Goal: Transaction & Acquisition: Purchase product/service

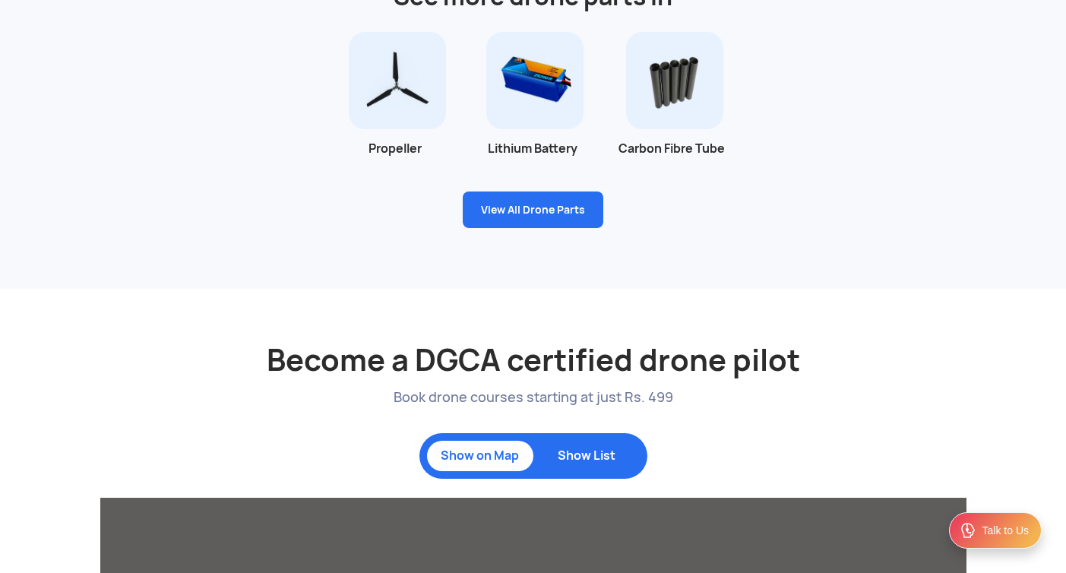
scroll to position [690, 0]
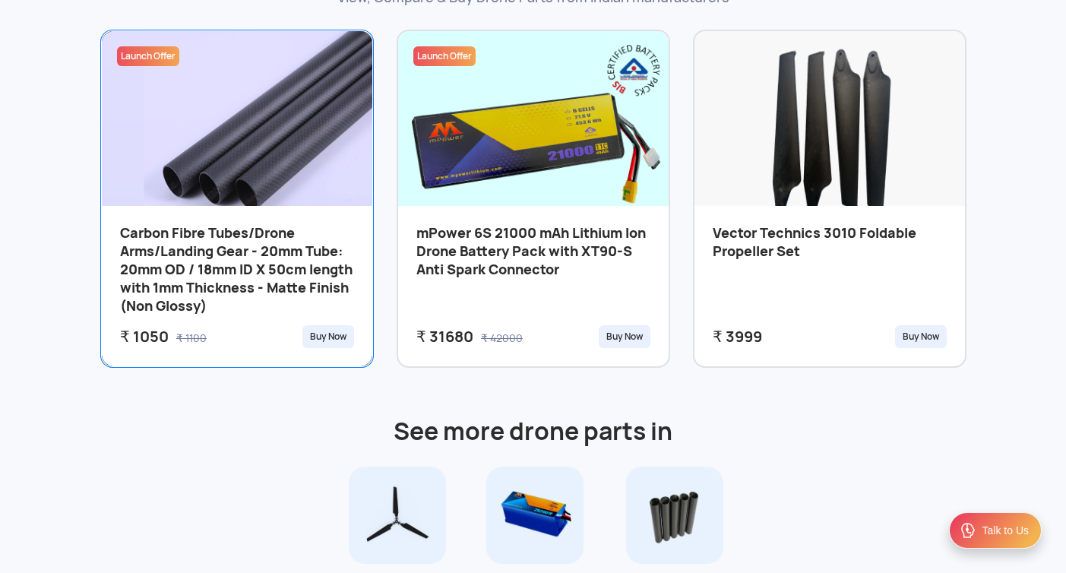
click at [256, 280] on h3 "Carbon Fibre Tubes/Drone Arms/Landing Gear - 20mm Tube: 20mm OD / 18mm ID X 50c…" at bounding box center [237, 271] width 234 height 95
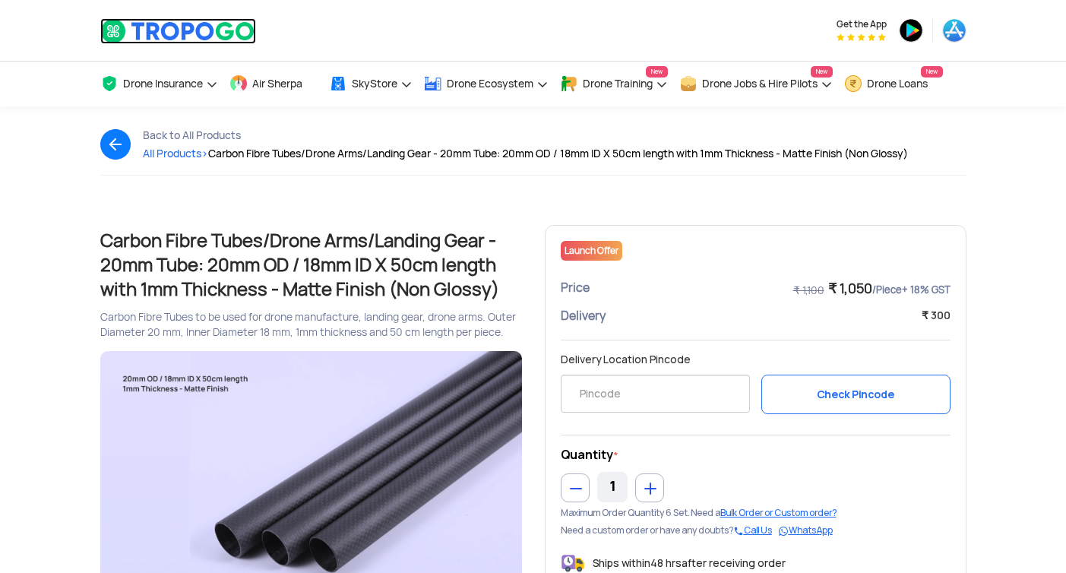
click at [120, 30] on img at bounding box center [178, 31] width 156 height 26
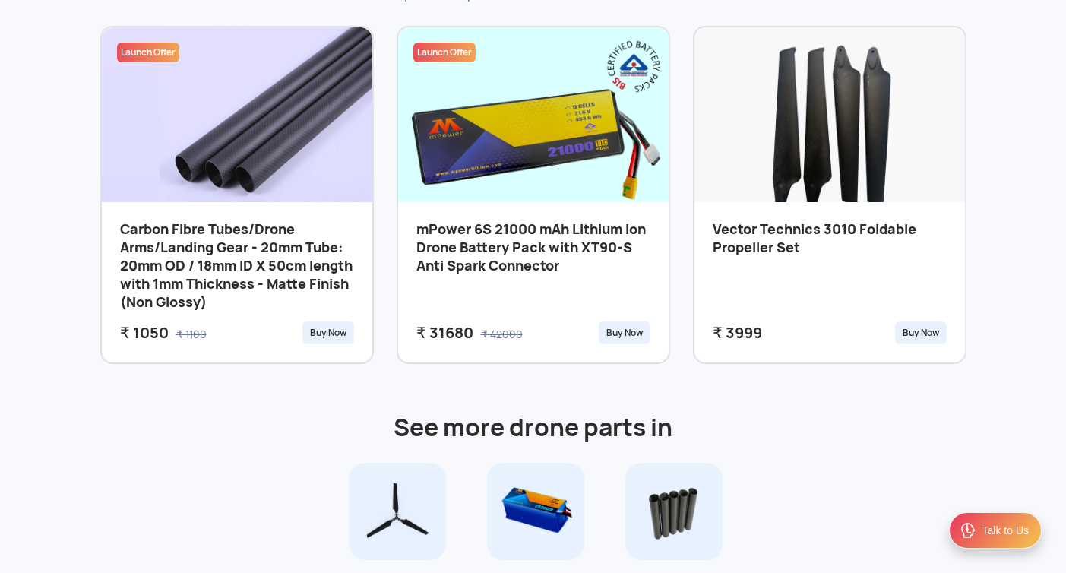
scroll to position [778, 0]
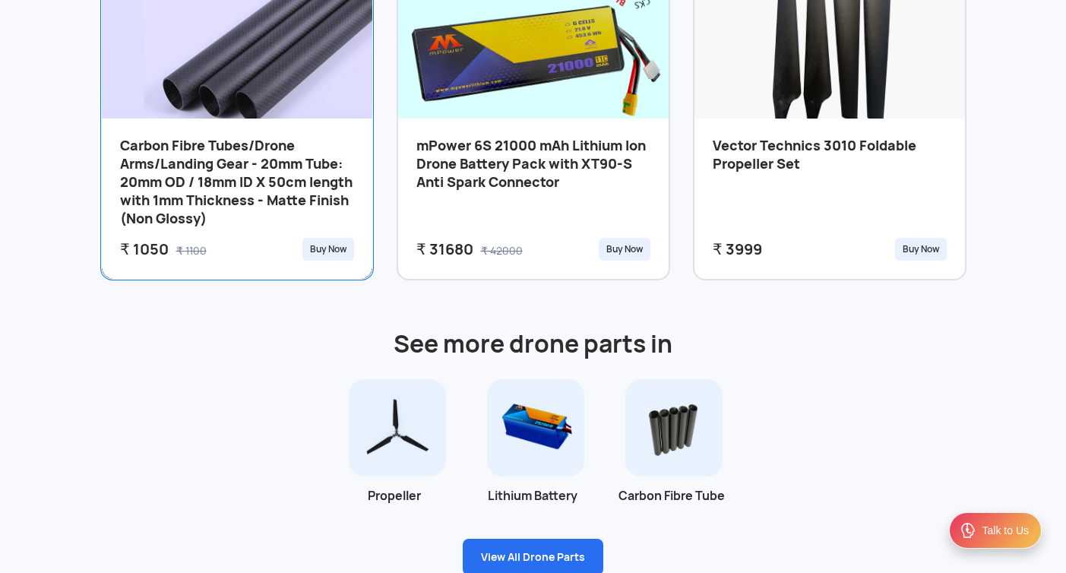
click at [309, 246] on div "Buy Now" at bounding box center [329, 249] width 52 height 23
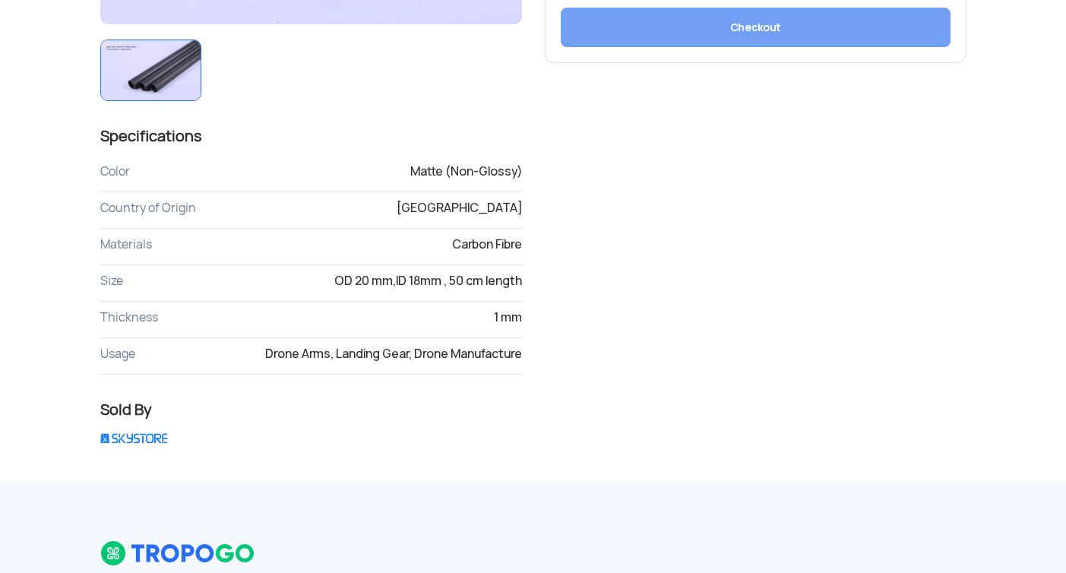
scroll to position [125, 0]
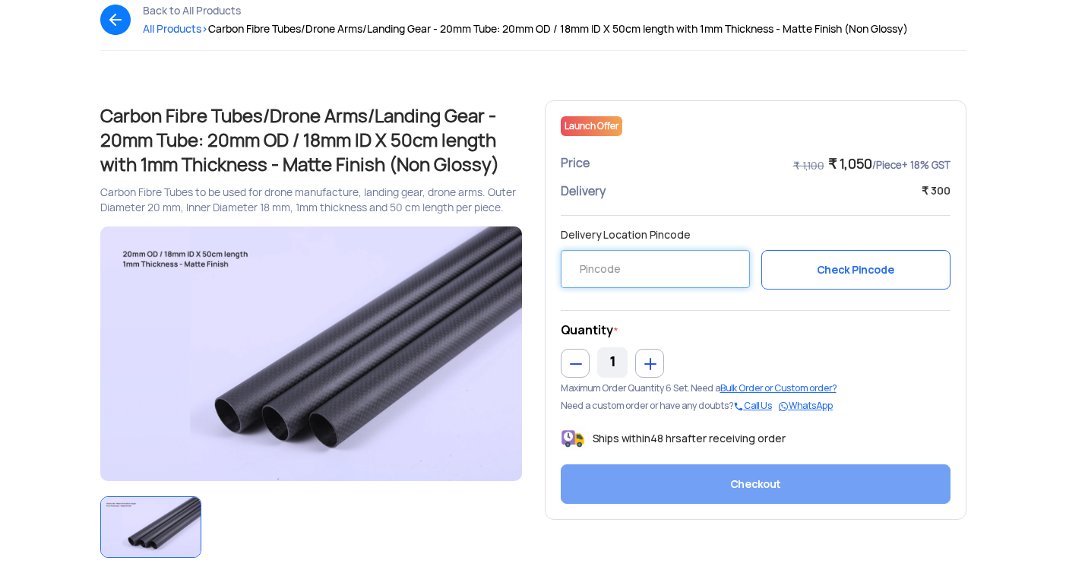
click at [630, 274] on input "text" at bounding box center [655, 269] width 189 height 38
type input "444605"
click at [864, 348] on div "1" at bounding box center [756, 362] width 390 height 30
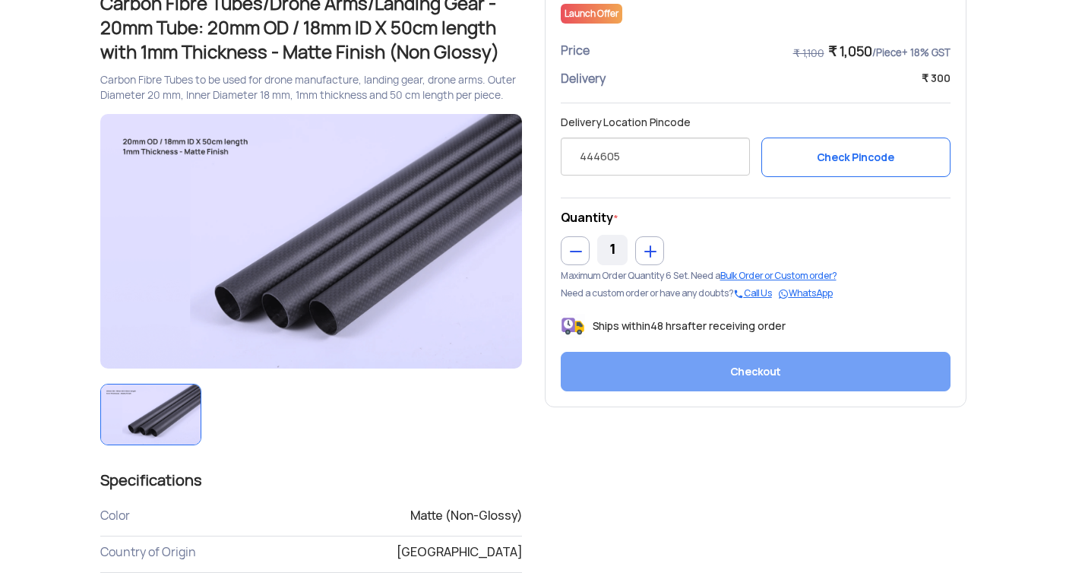
scroll to position [227, 0]
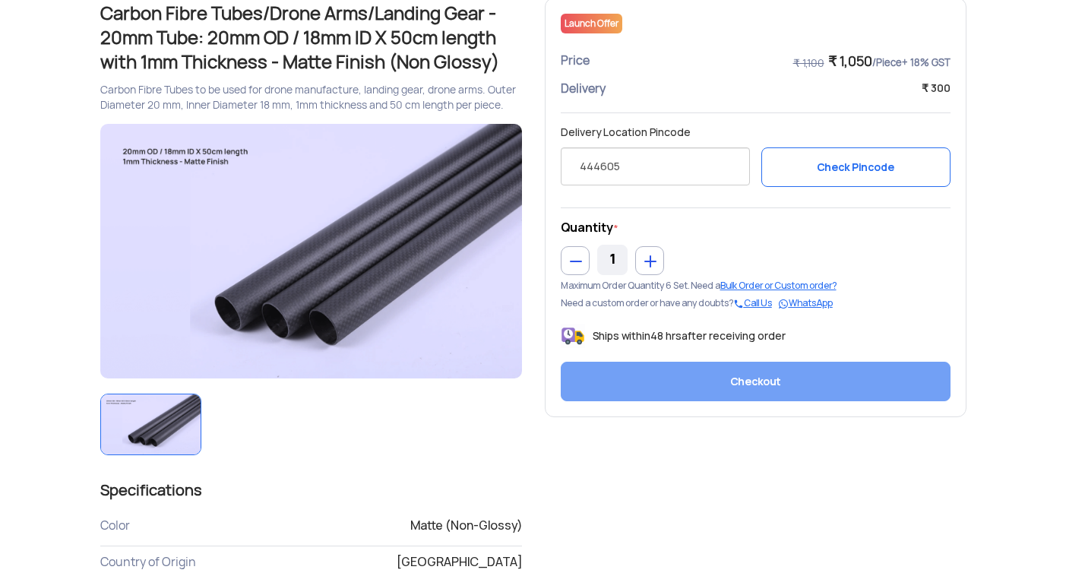
click at [801, 173] on button "Check Pincode" at bounding box center [856, 167] width 189 height 40
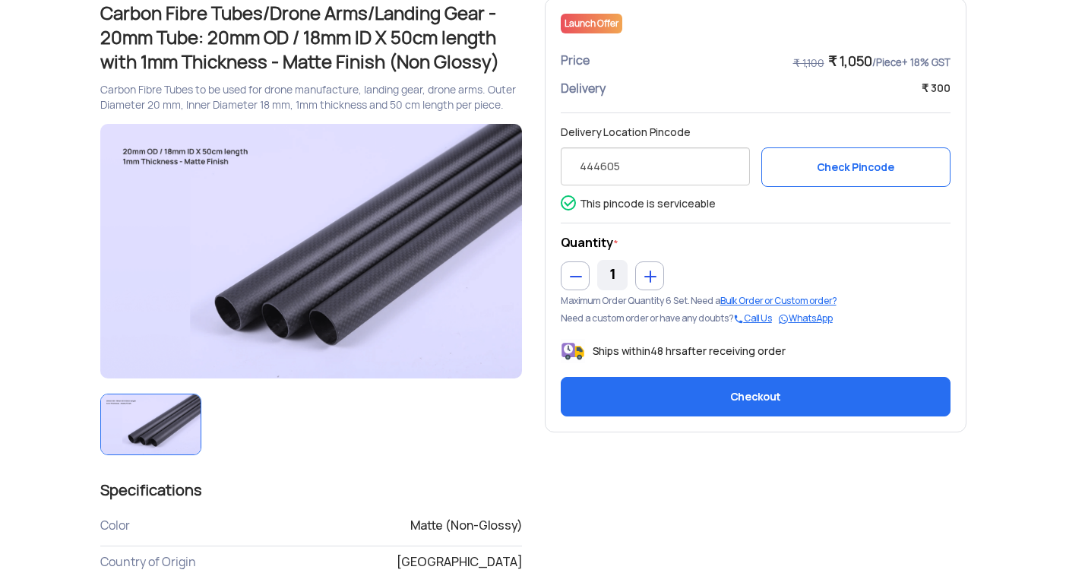
click at [715, 398] on button "Checkout" at bounding box center [756, 397] width 390 height 40
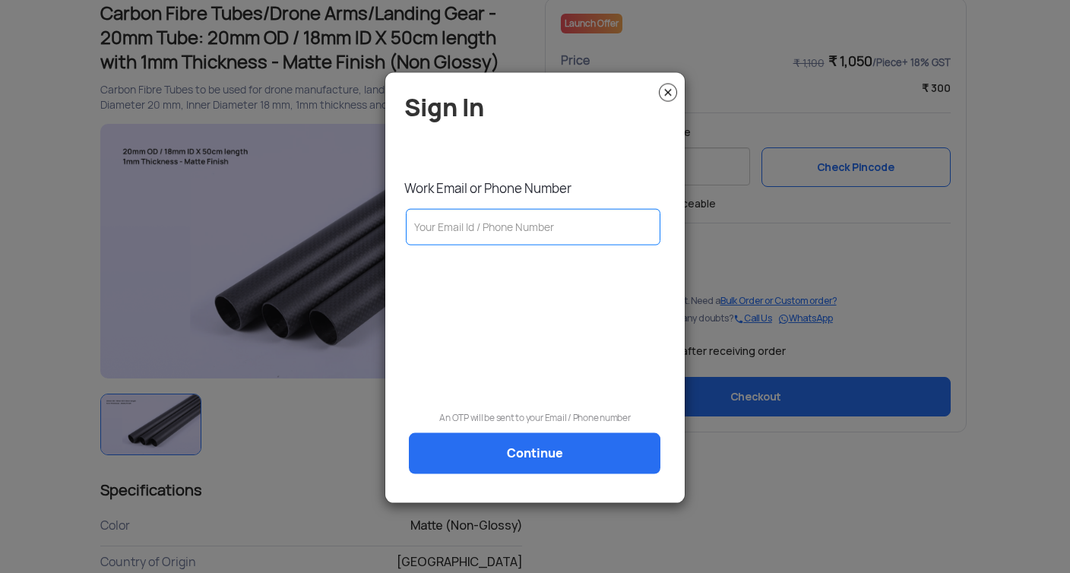
click at [667, 93] on img at bounding box center [668, 93] width 18 height 18
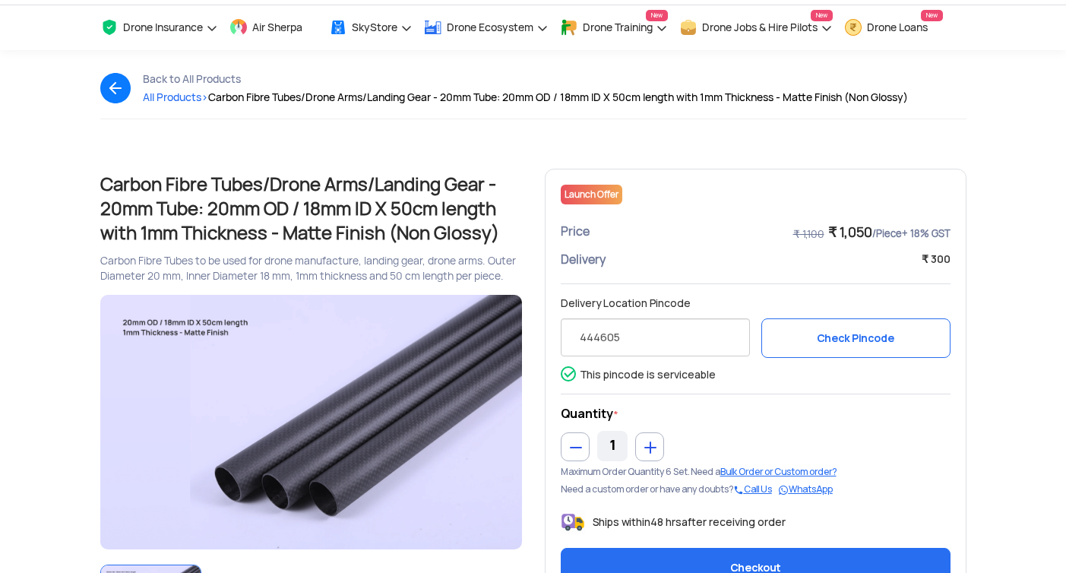
scroll to position [0, 0]
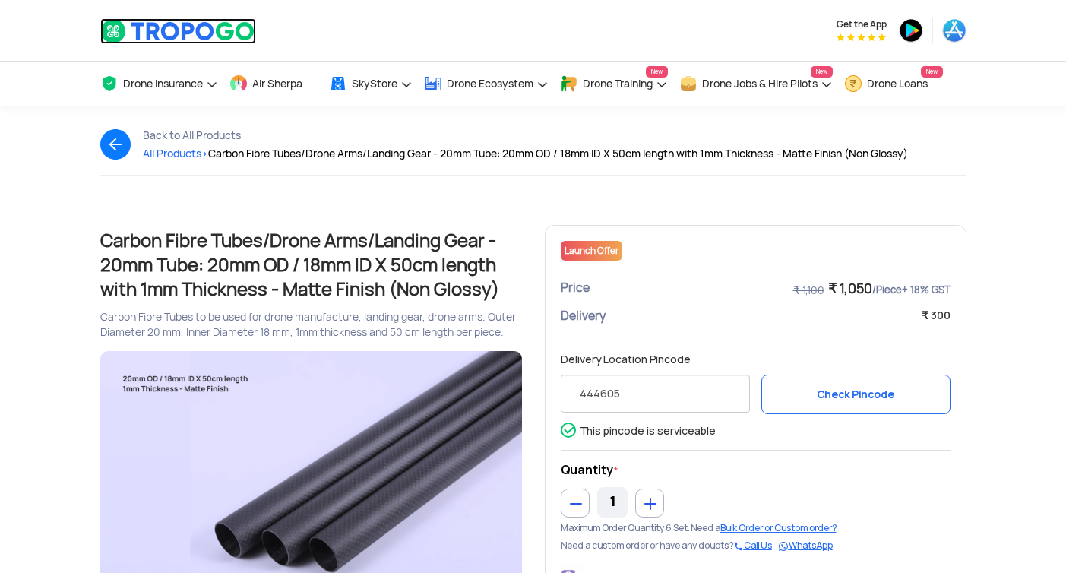
click at [129, 30] on img at bounding box center [178, 31] width 156 height 26
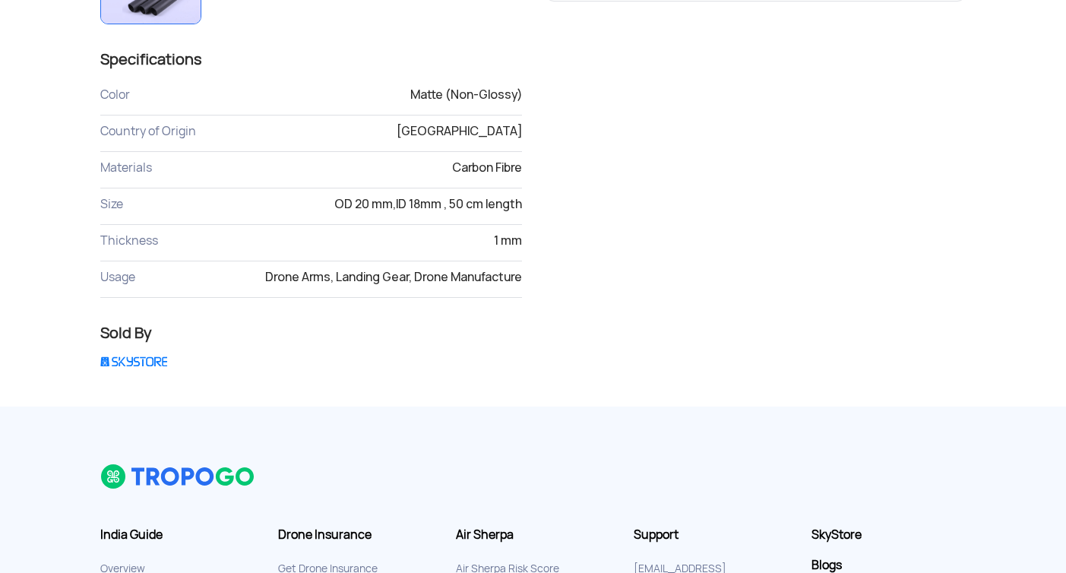
scroll to position [913, 0]
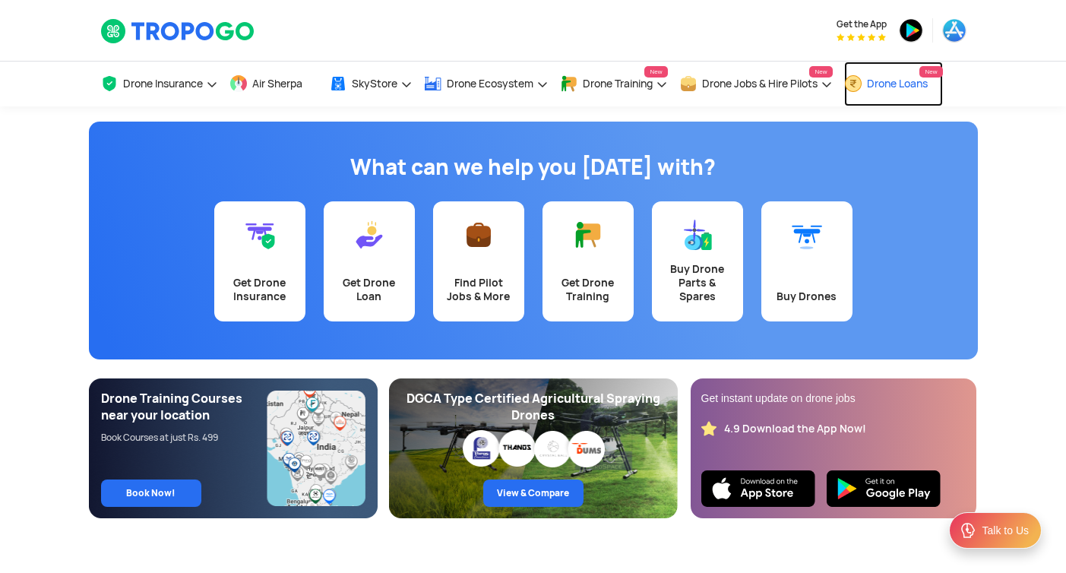
click at [925, 83] on span "Drone Loans" at bounding box center [897, 84] width 61 height 12
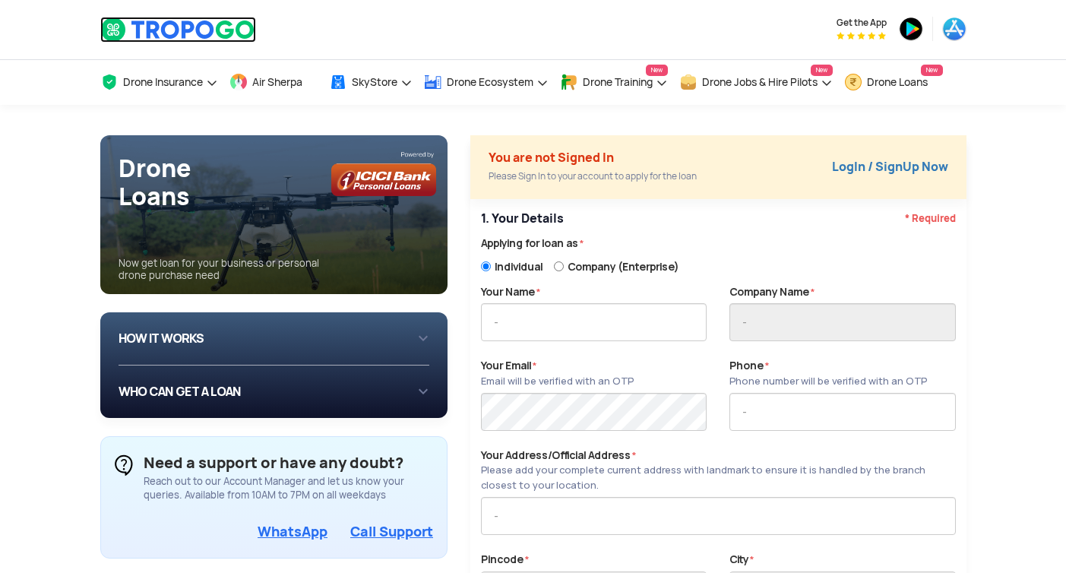
click at [122, 21] on img at bounding box center [178, 30] width 156 height 26
